Goal: Task Accomplishment & Management: Manage account settings

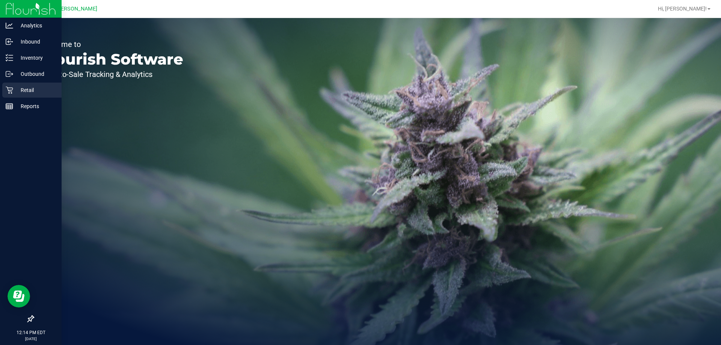
click at [17, 95] on div "Retail" at bounding box center [31, 90] width 59 height 15
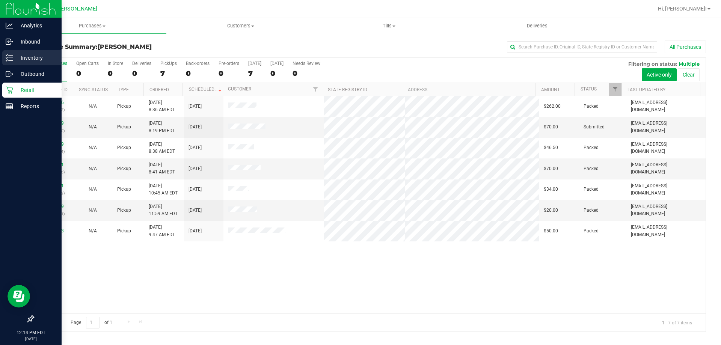
click at [8, 58] on icon at bounding box center [10, 58] width 8 height 8
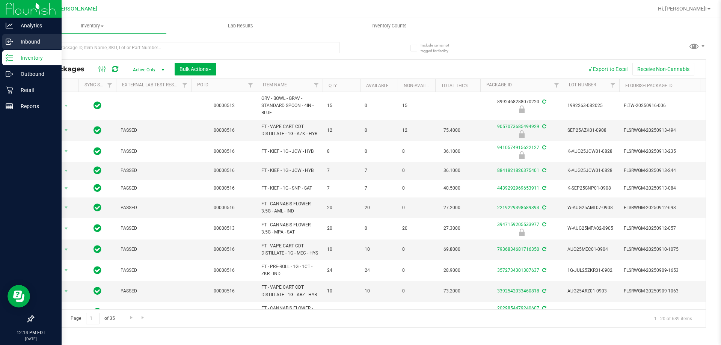
click at [2, 41] on link "Inbound" at bounding box center [31, 42] width 62 height 16
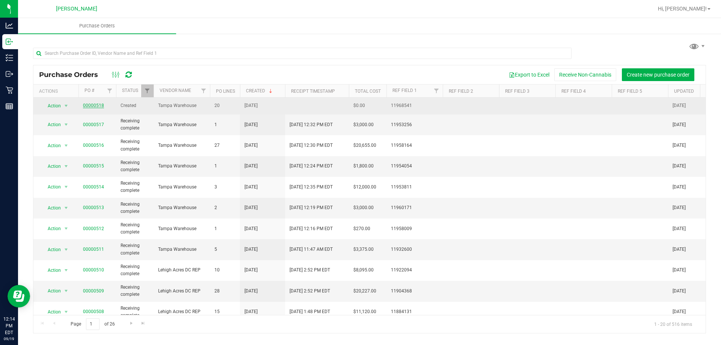
click at [86, 106] on link "00000518" at bounding box center [93, 105] width 21 height 5
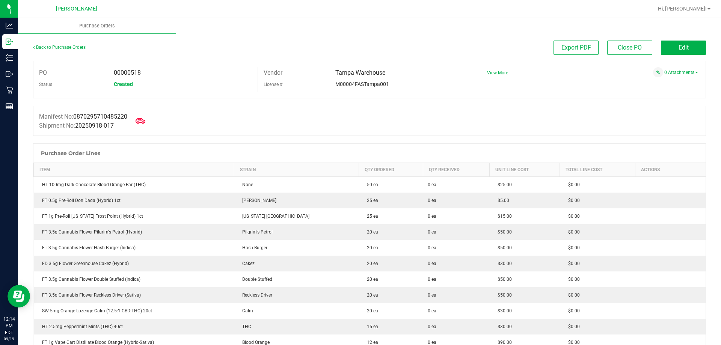
click at [144, 118] on icon at bounding box center [140, 121] width 10 height 10
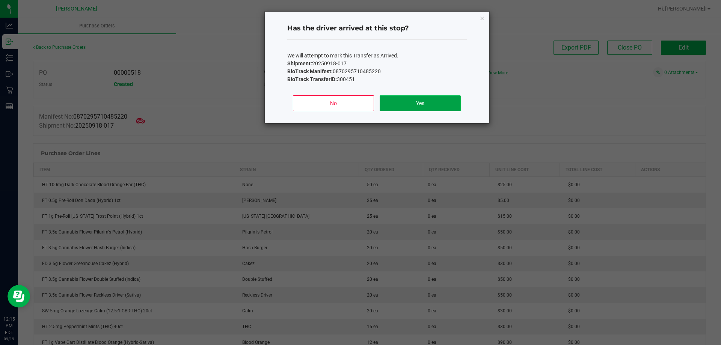
click at [444, 108] on button "Yes" at bounding box center [419, 103] width 81 height 16
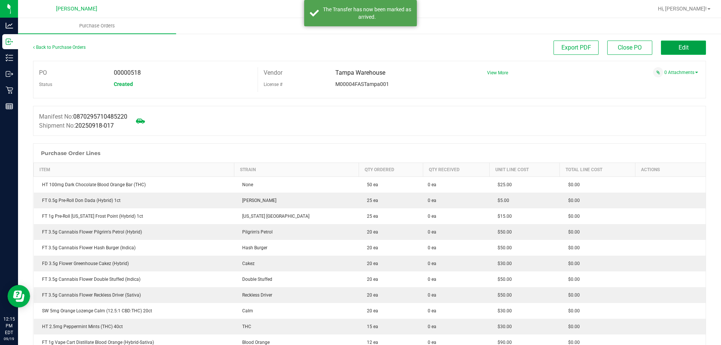
click at [678, 50] on span "Edit" at bounding box center [683, 47] width 10 height 7
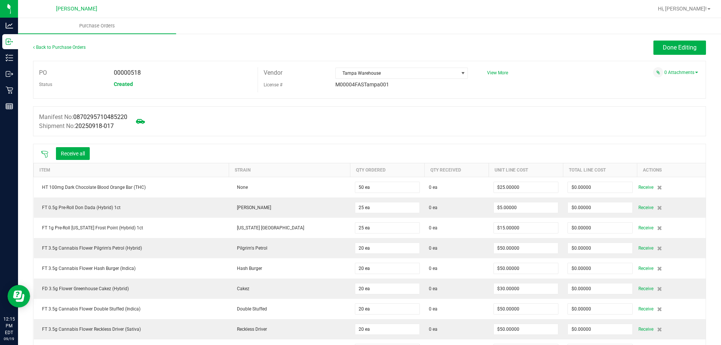
click at [46, 153] on icon at bounding box center [44, 154] width 7 height 7
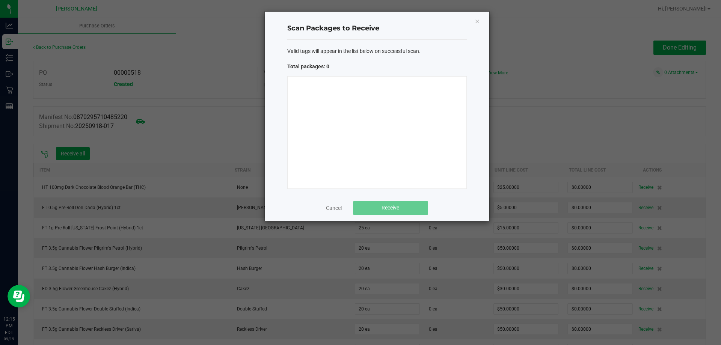
click at [377, 149] on div at bounding box center [376, 132] width 179 height 113
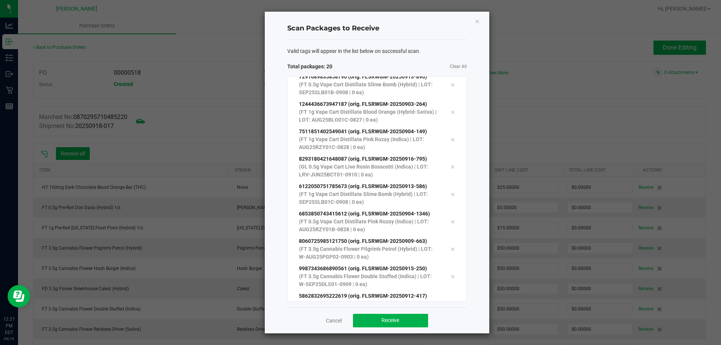
scroll to position [342, 0]
click at [417, 326] on button "Receive" at bounding box center [390, 321] width 75 height 14
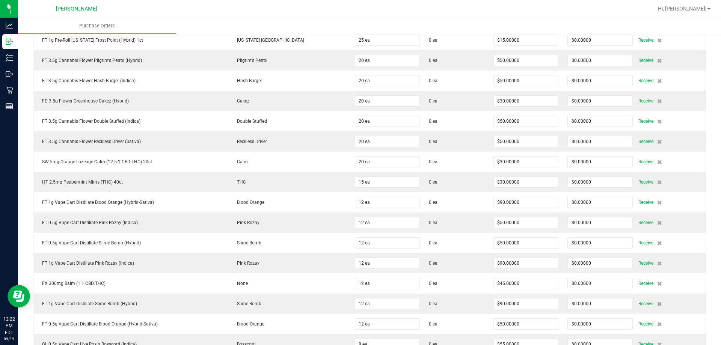
scroll to position [0, 0]
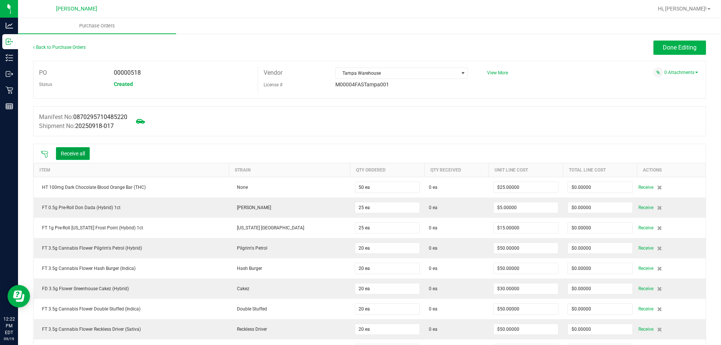
click at [71, 153] on button "Receive all" at bounding box center [73, 153] width 34 height 13
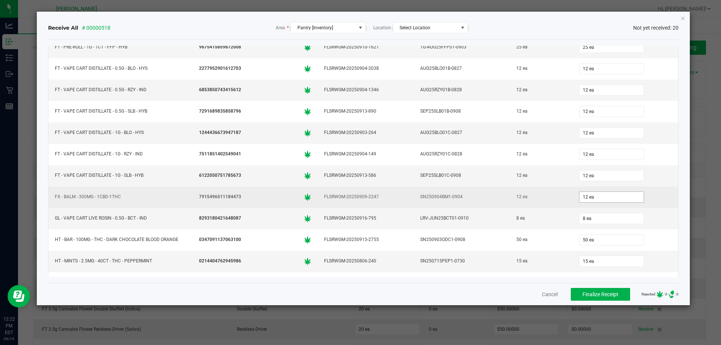
scroll to position [188, 0]
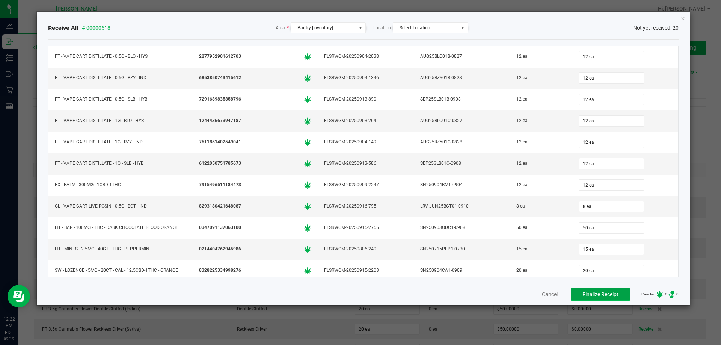
click at [593, 298] on button "Finalize Receipt" at bounding box center [599, 294] width 59 height 13
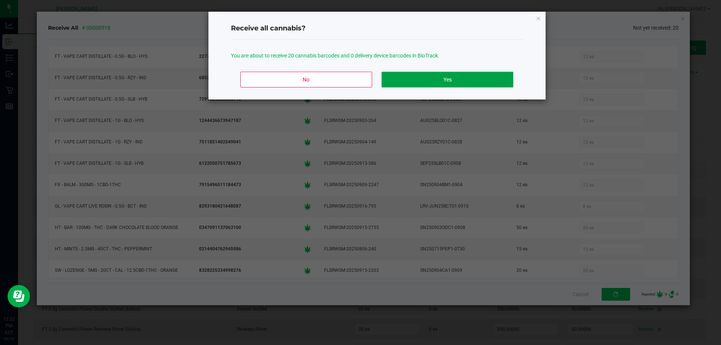
click at [416, 77] on button "Yes" at bounding box center [446, 80] width 131 height 16
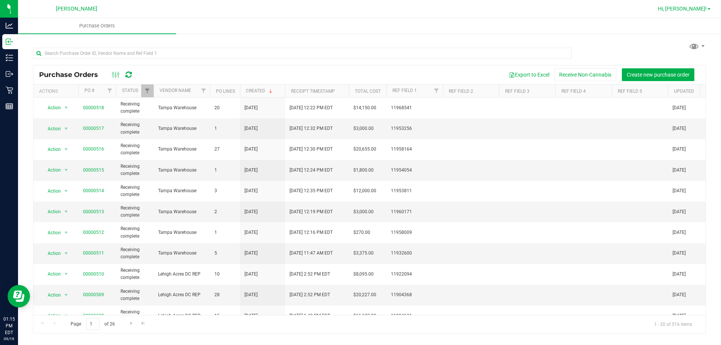
click at [693, 9] on span "Hi, [PERSON_NAME]!" at bounding box center [682, 9] width 49 height 6
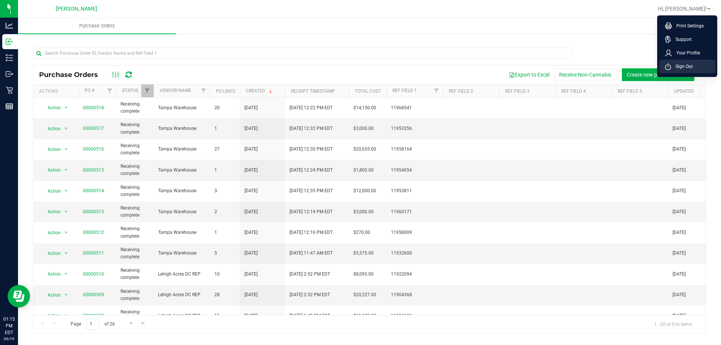
click at [673, 67] on span "Sign Out" at bounding box center [682, 67] width 22 height 8
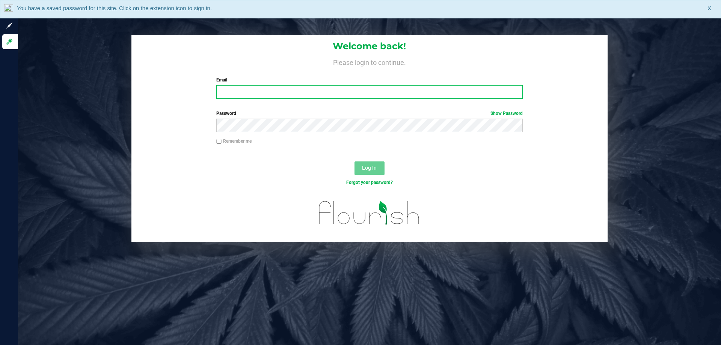
click at [239, 88] on input "Email" at bounding box center [369, 92] width 306 height 14
type input "[EMAIL_ADDRESS][DOMAIN_NAME]"
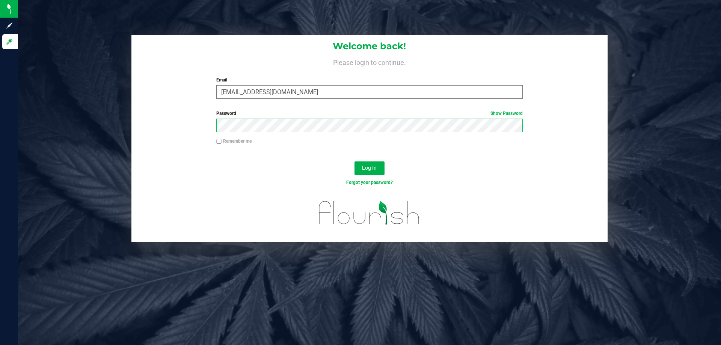
click at [354, 161] on button "Log In" at bounding box center [369, 168] width 30 height 14
